Goal: Check status: Check status

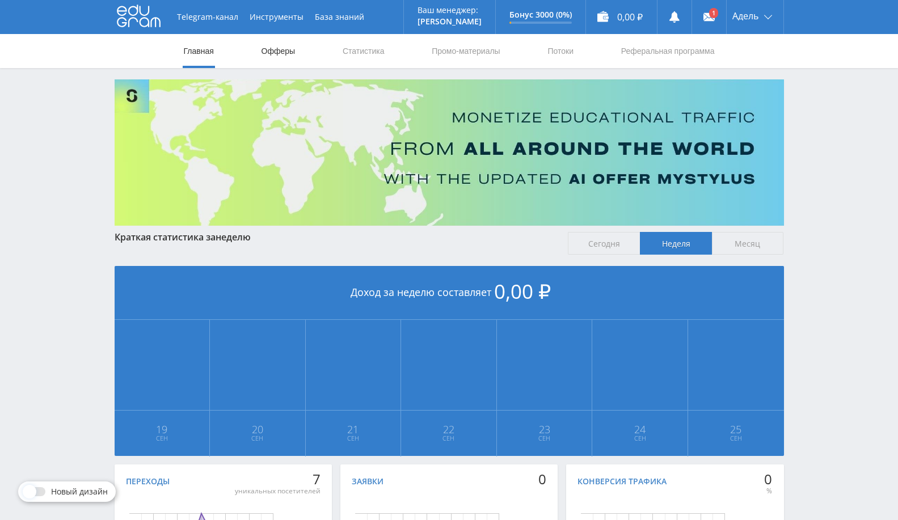
click at [277, 44] on link "Офферы" at bounding box center [278, 51] width 36 height 34
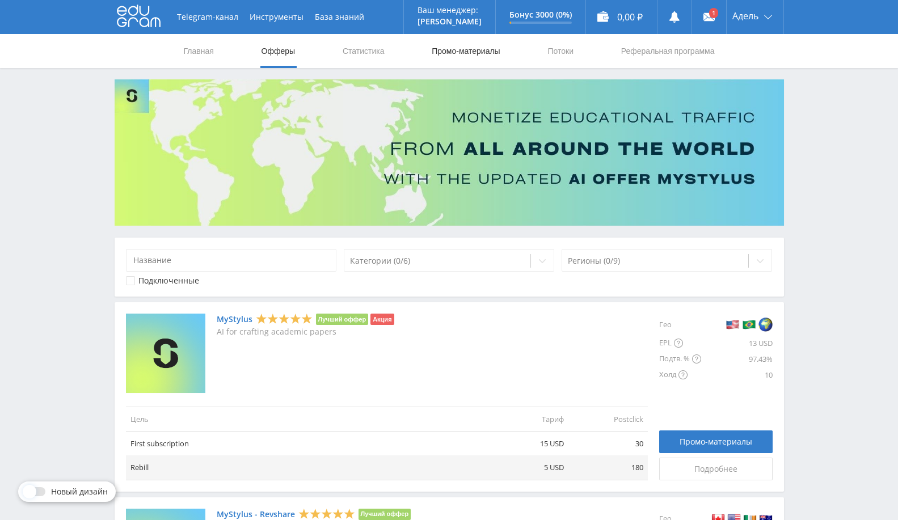
click at [448, 66] on link "Промо-материалы" at bounding box center [466, 51] width 70 height 34
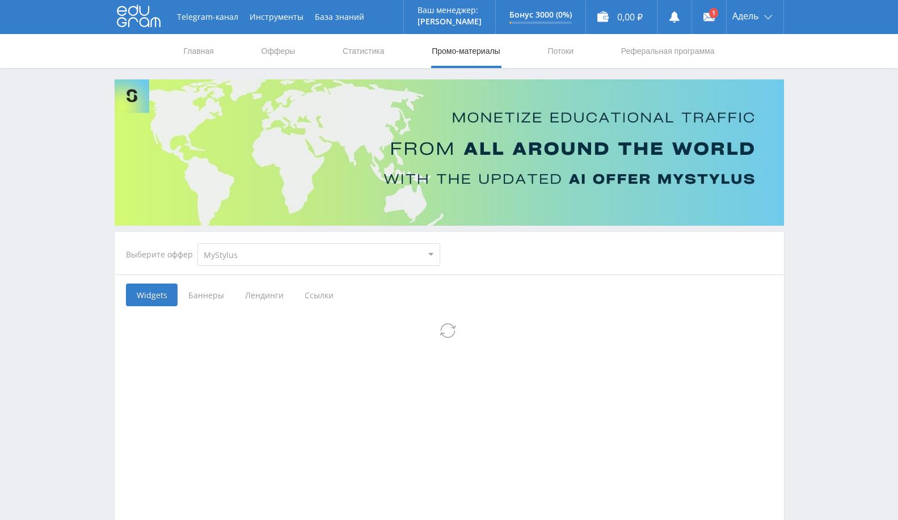
click at [274, 256] on select "MyStylus MyStylus - Revshare Кампус AI Studybay Автор24 Studybay [GEOGRAPHIC_DA…" at bounding box center [318, 254] width 243 height 23
select select "340"
click at [197, 243] on select "MyStylus MyStylus - Revshare Кампус AI Studybay Автор24 Studybay [GEOGRAPHIC_DA…" at bounding box center [318, 254] width 243 height 23
select select "340"
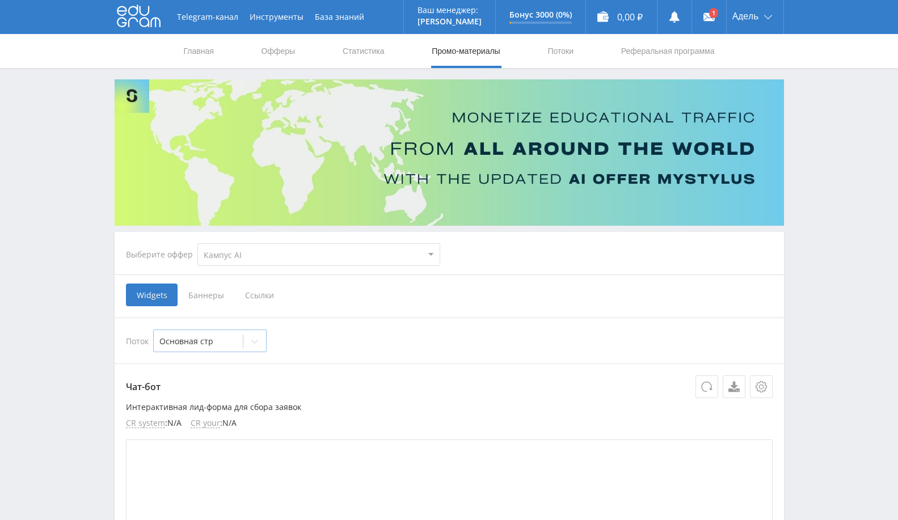
click at [245, 347] on div at bounding box center [254, 341] width 23 height 23
click at [318, 330] on div "Поток 2 results available. Use Up and Down to choose options, press Enter to se…" at bounding box center [449, 341] width 647 height 23
click at [741, 92] on link "Выход" at bounding box center [755, 86] width 57 height 20
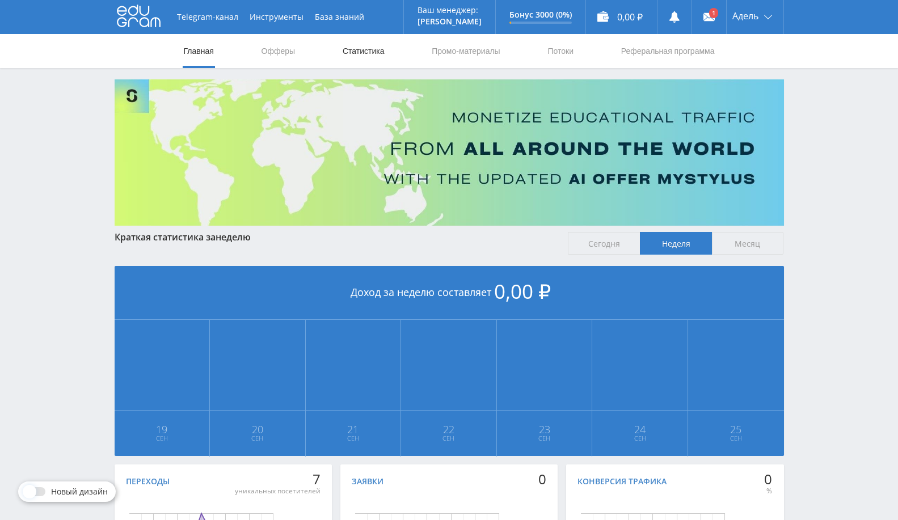
click at [377, 57] on link "Статистика" at bounding box center [364, 51] width 44 height 34
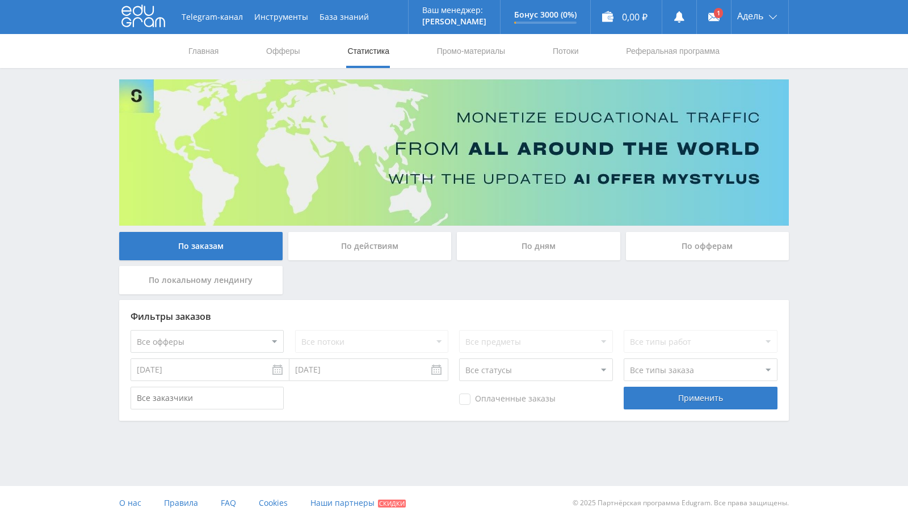
click at [698, 230] on div "По заказам По действиям По дням По офферам По локальному лендингу Фильтры заказ…" at bounding box center [453, 250] width 681 height 342
click at [675, 247] on div "По офферам" at bounding box center [707, 246] width 163 height 28
click at [0, 0] on input "По офферам" at bounding box center [0, 0] width 0 height 0
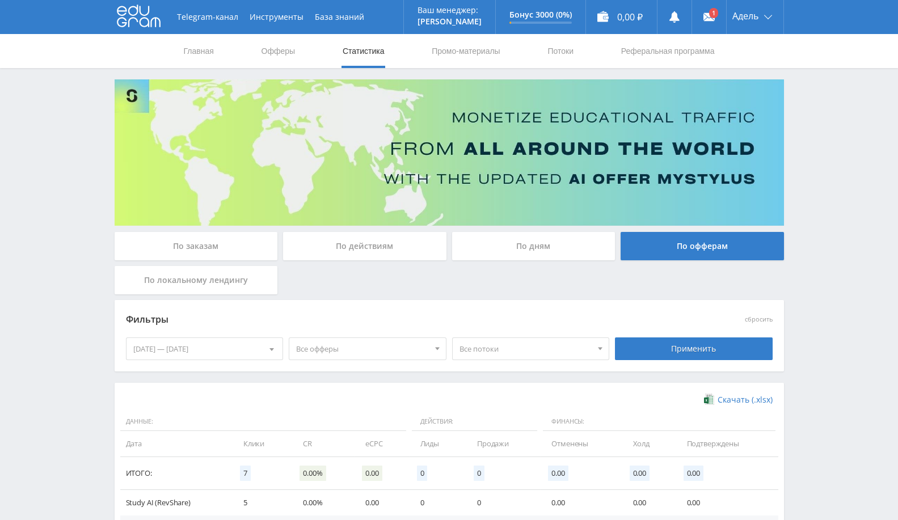
click at [237, 356] on div "19.09.2025 — 25.09.2025" at bounding box center [205, 349] width 157 height 22
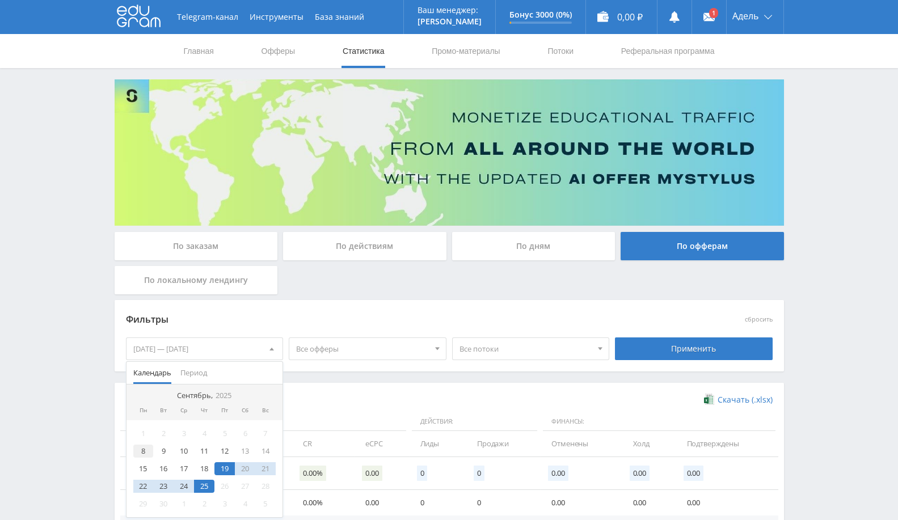
click at [137, 452] on div "8" at bounding box center [143, 451] width 20 height 13
click at [203, 491] on div "1 2 3 4 5 6 7 8 9 10 11 12 13 14 15 16 17 18 19 20 21 22 23 24 25 26 27 28 29 3…" at bounding box center [205, 468] width 157 height 97
click at [208, 483] on div "25" at bounding box center [204, 486] width 20 height 13
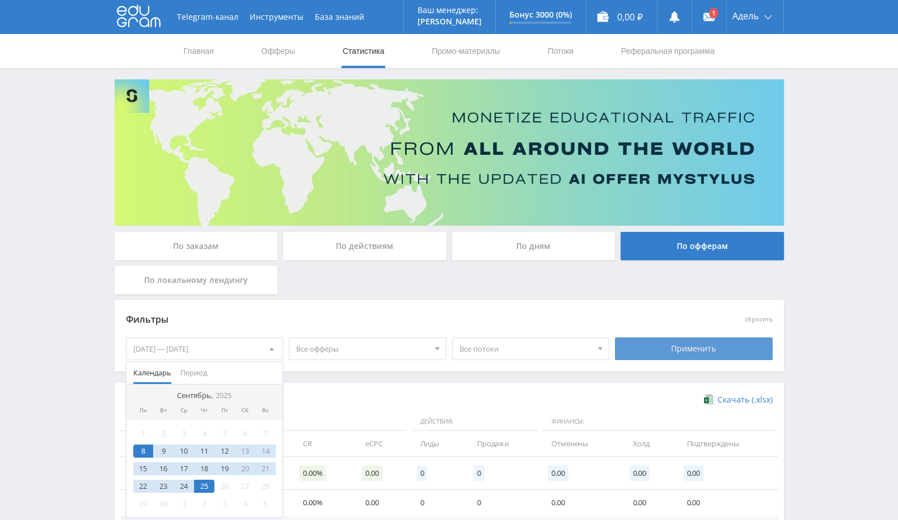
click at [615, 349] on div "Применить" at bounding box center [694, 349] width 158 height 23
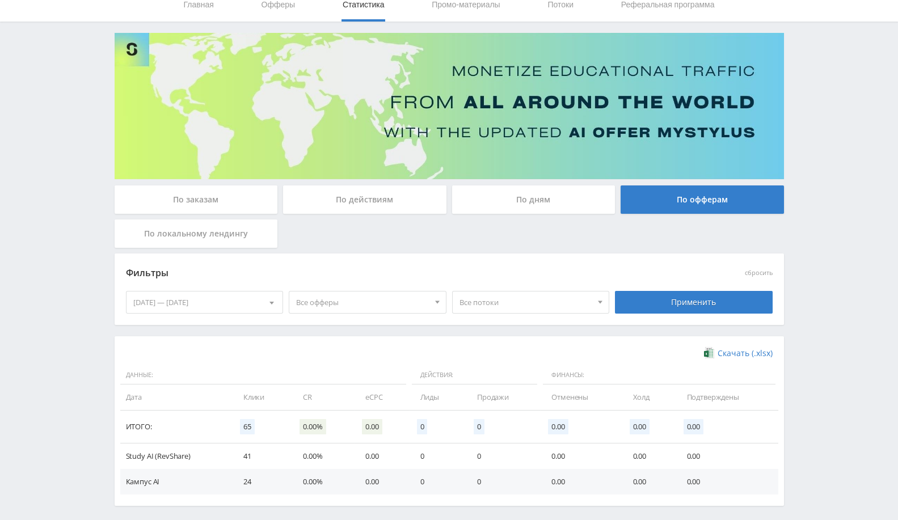
scroll to position [94, 0]
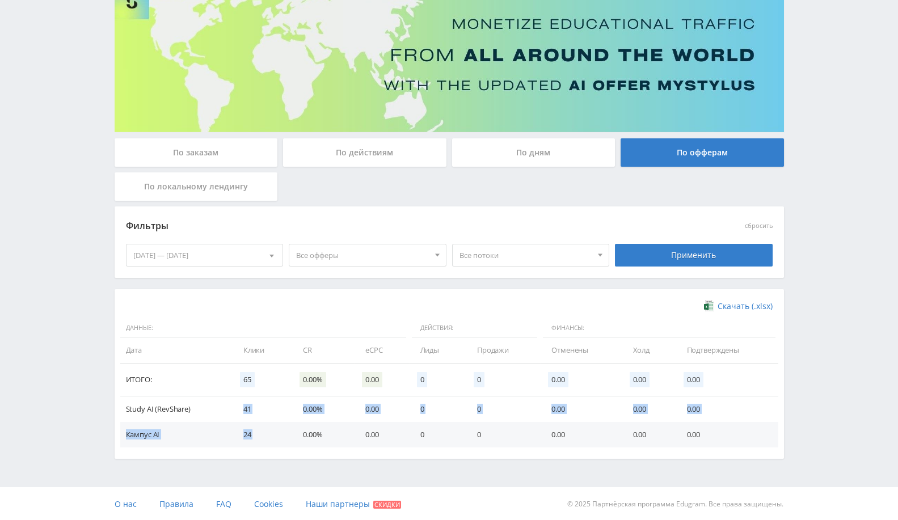
drag, startPoint x: 229, startPoint y: 401, endPoint x: 298, endPoint y: 426, distance: 74.3
click at [298, 426] on tbody "Study AI (RevShare) 41 0.00% 0.00 0 0 0.00 0.00 0.00 Кампус AI 24 0.00% 0.00 0 …" at bounding box center [449, 422] width 658 height 51
click at [357, 419] on td "0.00" at bounding box center [381, 410] width 54 height 26
